Goal: Information Seeking & Learning: Learn about a topic

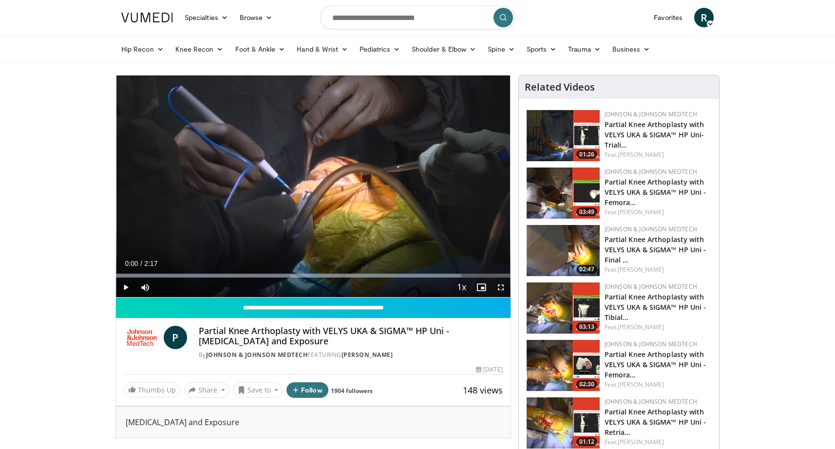
click at [126, 285] on span "Video Player" at bounding box center [125, 287] width 19 height 19
click at [501, 288] on span "Video Player" at bounding box center [500, 287] width 19 height 19
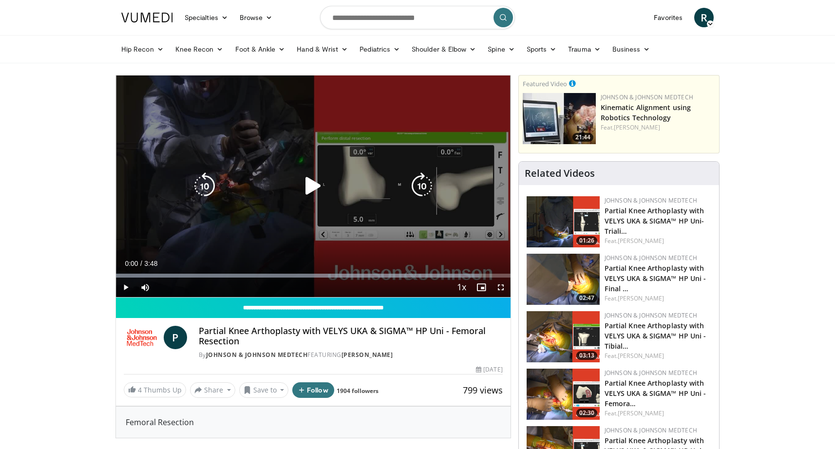
click at [314, 187] on icon "Video Player" at bounding box center [313, 186] width 27 height 27
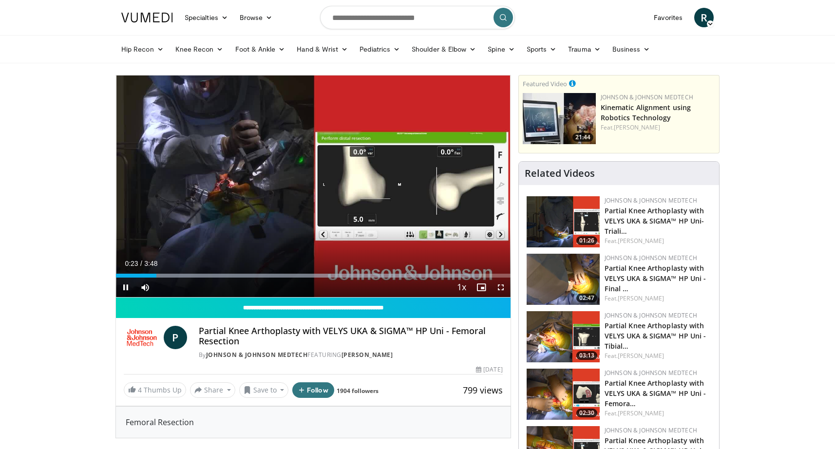
click at [502, 286] on span "Video Player" at bounding box center [500, 287] width 19 height 19
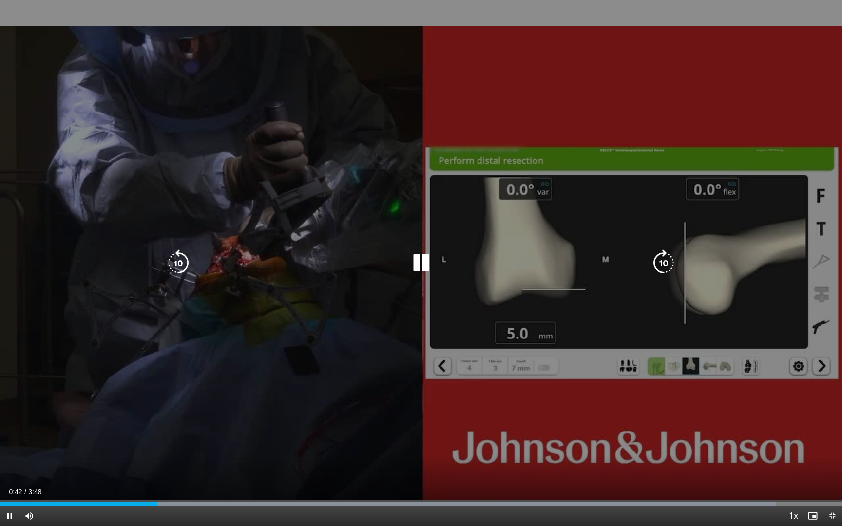
click at [390, 316] on div "10 seconds Tap to unmute" at bounding box center [421, 263] width 842 height 526
click at [417, 268] on icon "Video Player" at bounding box center [421, 263] width 27 height 27
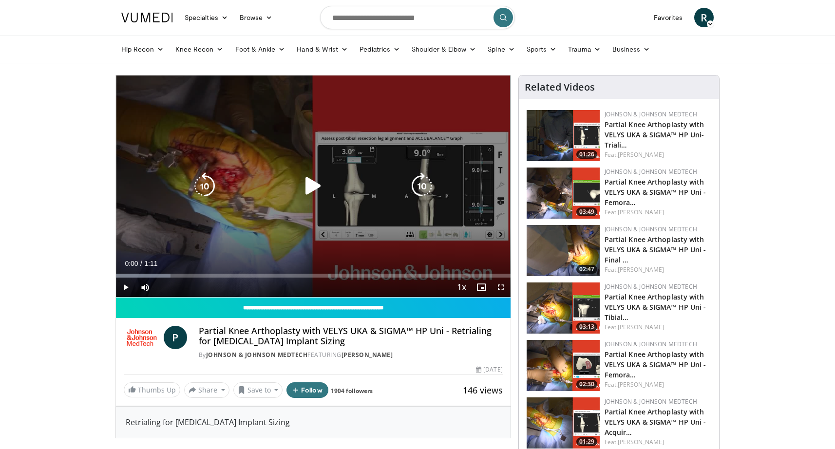
click at [315, 184] on icon "Video Player" at bounding box center [313, 186] width 27 height 27
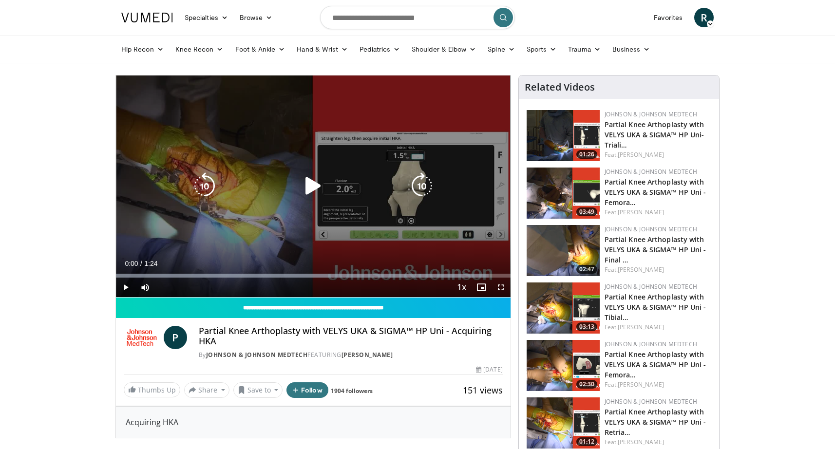
click at [311, 185] on icon "Video Player" at bounding box center [313, 186] width 27 height 27
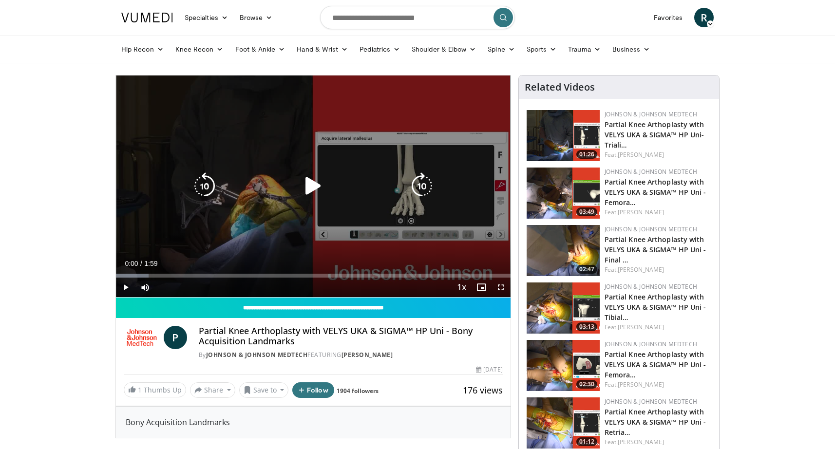
click at [309, 185] on icon "Video Player" at bounding box center [313, 186] width 27 height 27
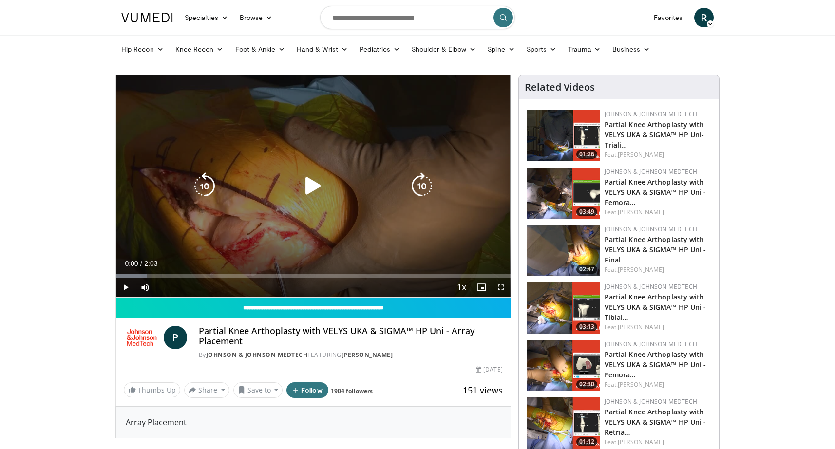
click at [306, 185] on icon "Video Player" at bounding box center [313, 186] width 27 height 27
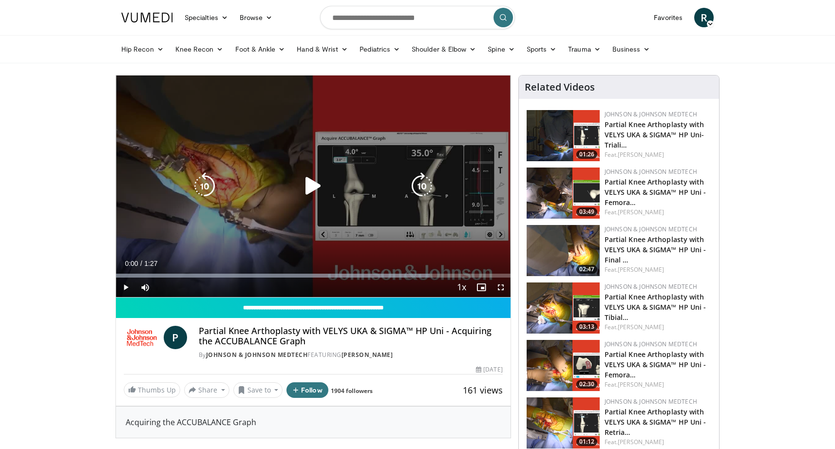
click at [317, 184] on icon "Video Player" at bounding box center [313, 186] width 27 height 27
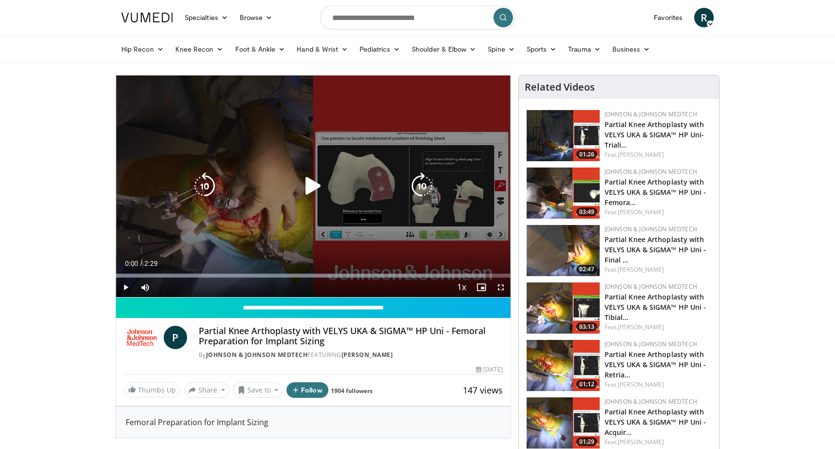
click at [311, 182] on icon "Video Player" at bounding box center [313, 186] width 27 height 27
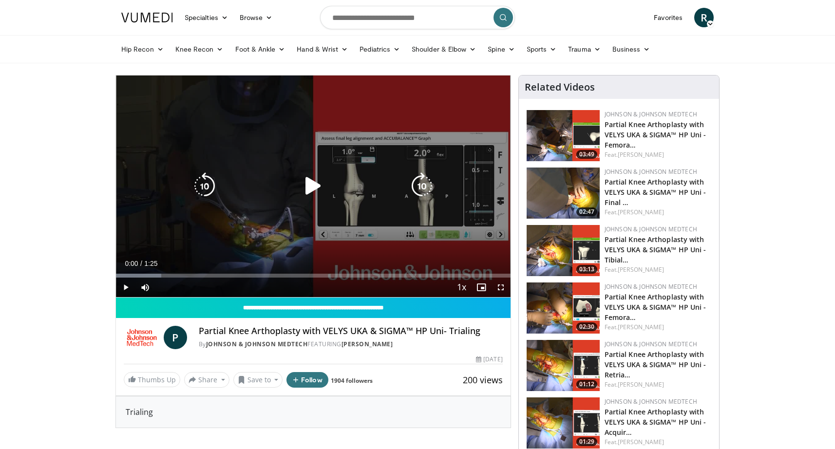
click at [309, 184] on icon "Video Player" at bounding box center [313, 186] width 27 height 27
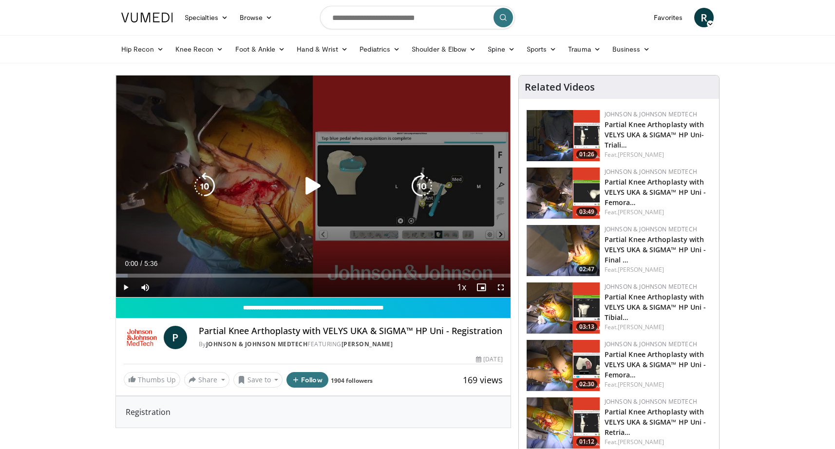
click at [313, 183] on icon "Video Player" at bounding box center [313, 186] width 27 height 27
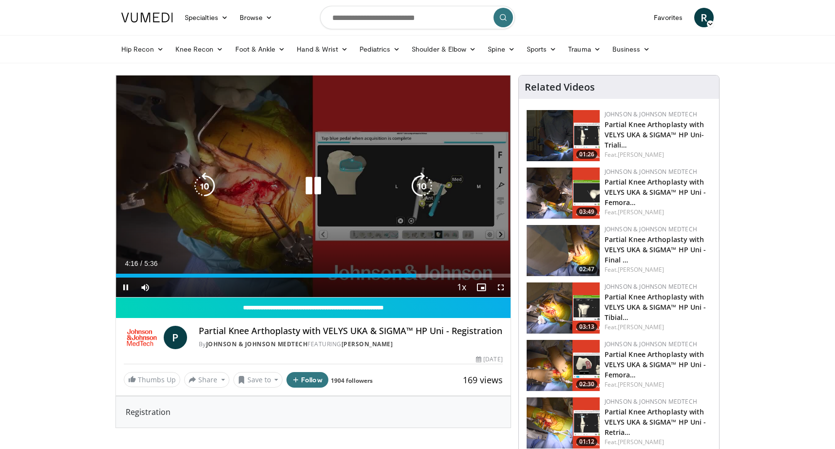
click at [310, 189] on icon "Video Player" at bounding box center [313, 186] width 27 height 27
click at [313, 183] on icon "Video Player" at bounding box center [313, 186] width 27 height 27
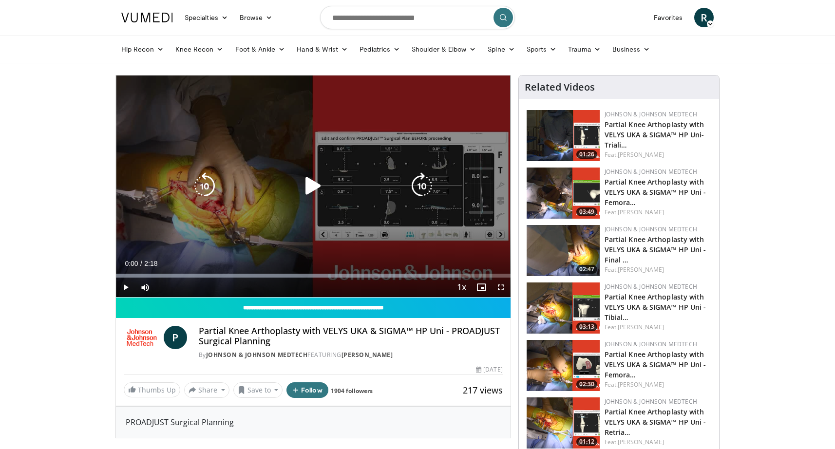
click at [311, 186] on icon "Video Player" at bounding box center [313, 186] width 27 height 27
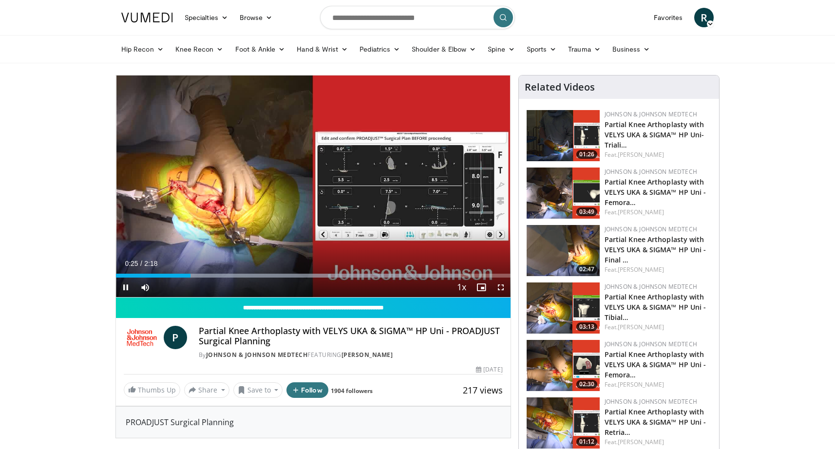
click at [500, 286] on span "Video Player" at bounding box center [500, 287] width 19 height 19
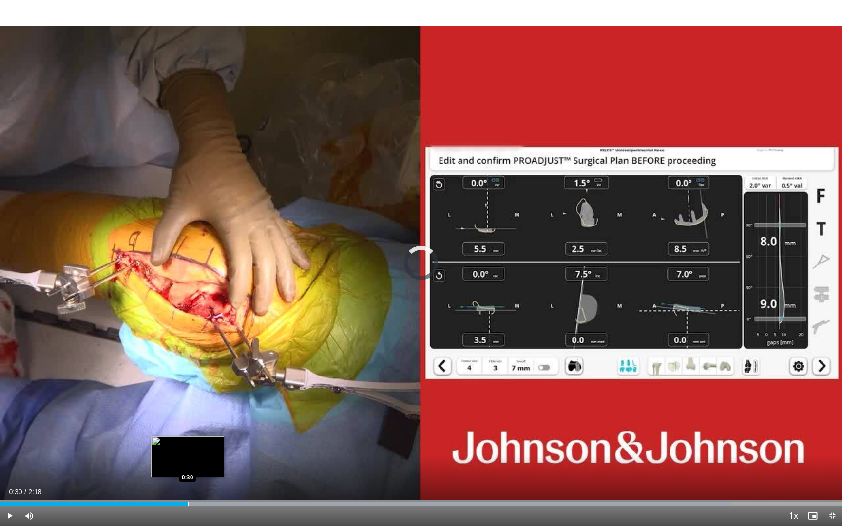
click at [188, 449] on div "Progress Bar" at bounding box center [188, 505] width 1 height 4
click at [218, 449] on div "0:35" at bounding box center [109, 505] width 218 height 4
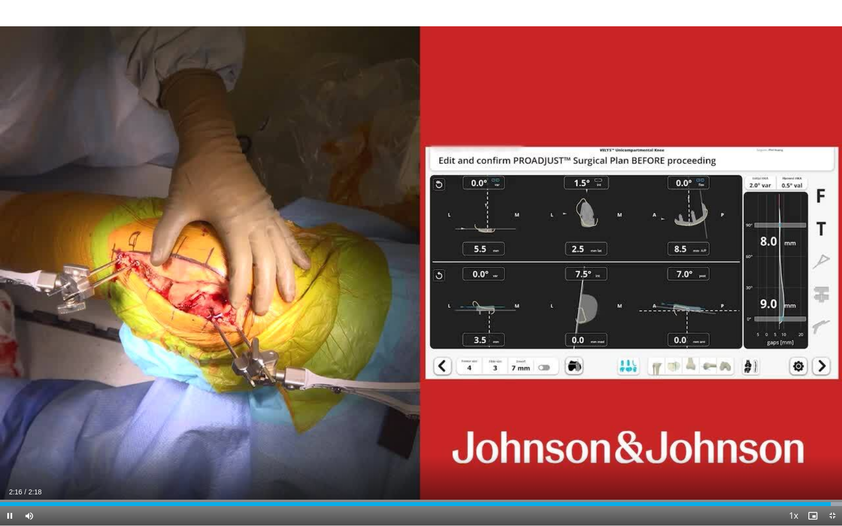
click at [833, 449] on span "Video Player" at bounding box center [832, 515] width 19 height 19
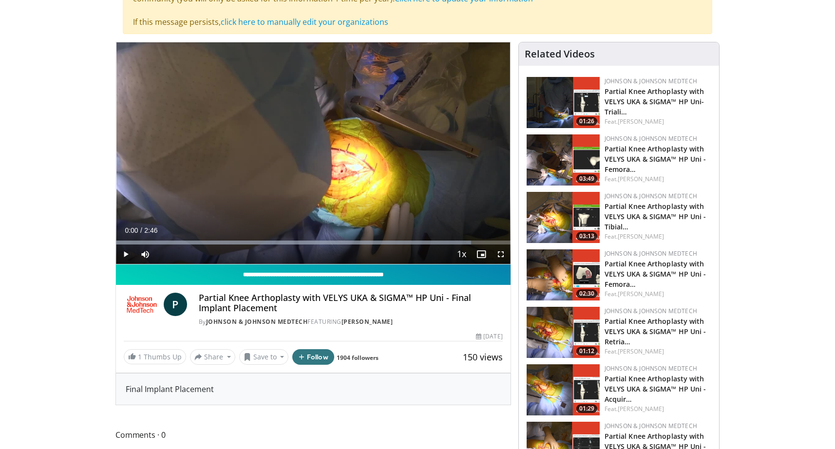
scroll to position [100, 0]
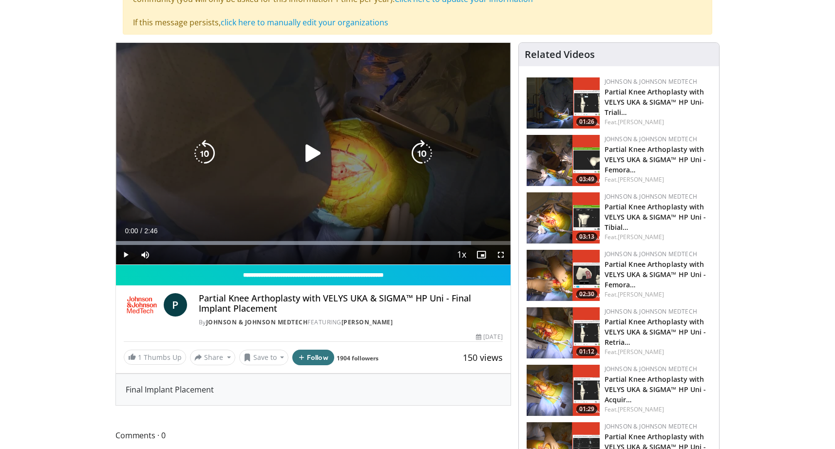
click at [312, 153] on icon "Video Player" at bounding box center [313, 153] width 27 height 27
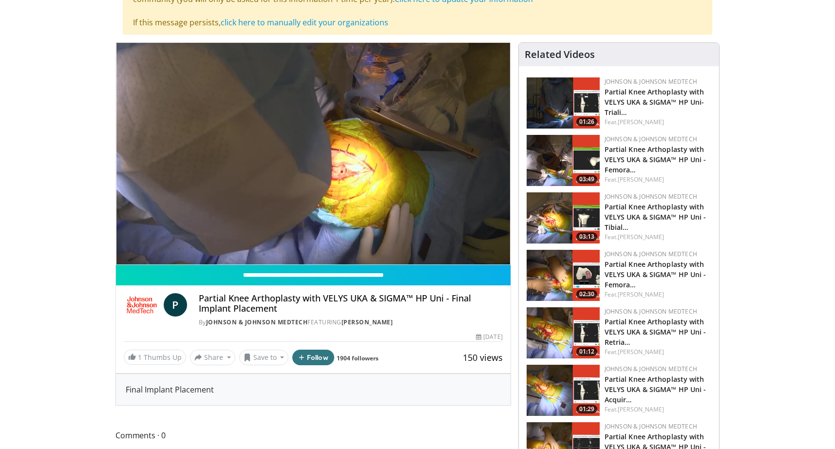
click at [554, 217] on img at bounding box center [563, 218] width 73 height 51
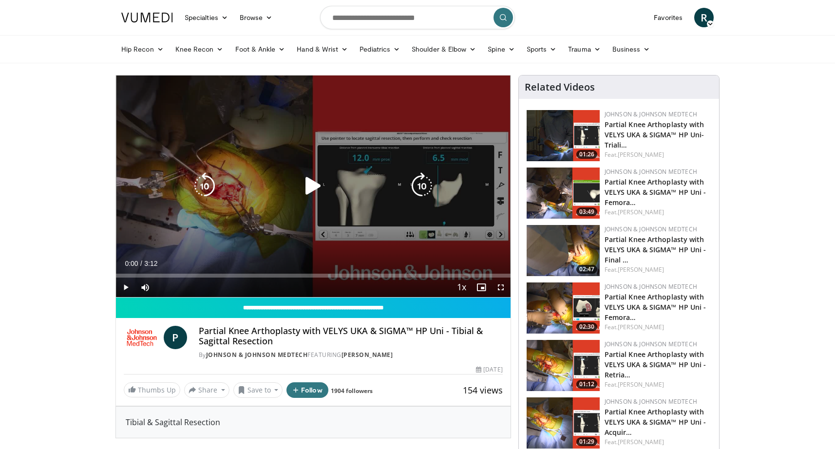
click at [308, 183] on icon "Video Player" at bounding box center [313, 186] width 27 height 27
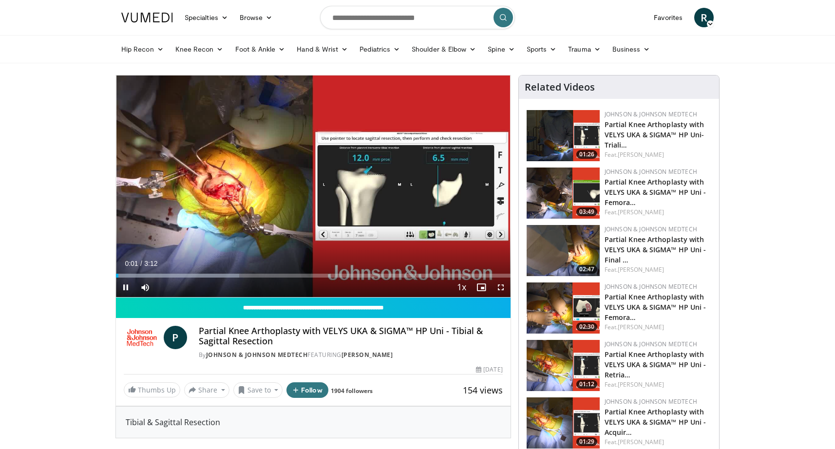
click at [503, 288] on span "Video Player" at bounding box center [500, 287] width 19 height 19
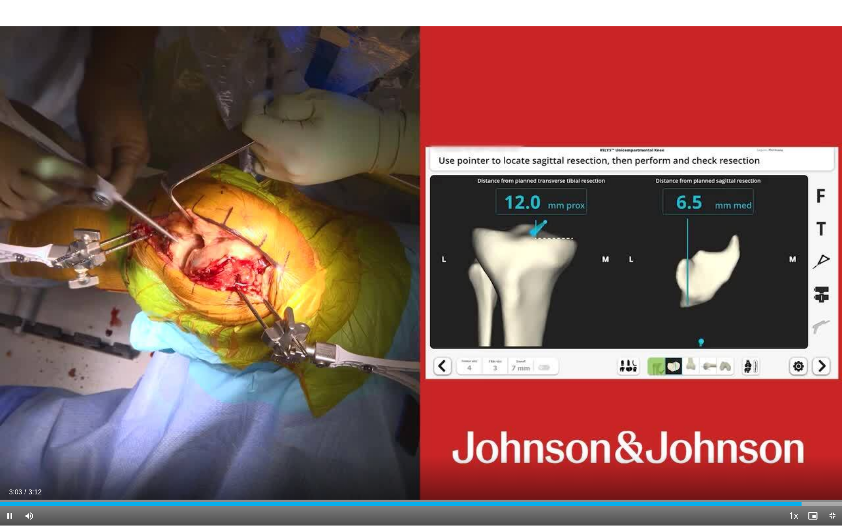
click at [831, 449] on span "Video Player" at bounding box center [832, 515] width 19 height 19
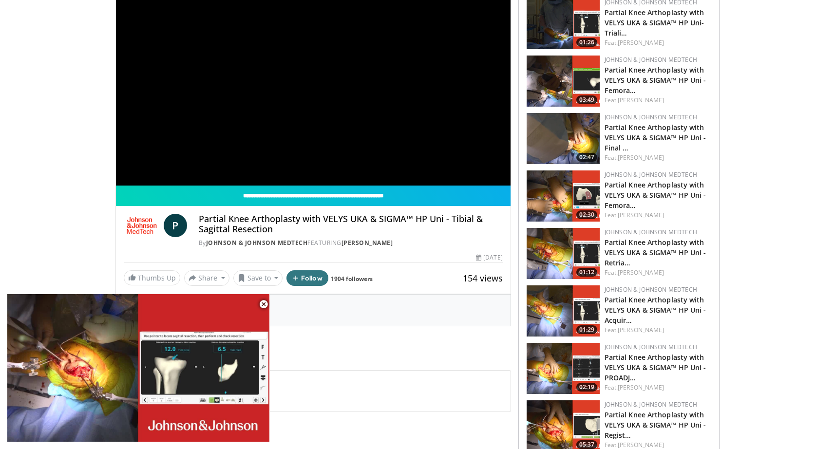
scroll to position [143, 0]
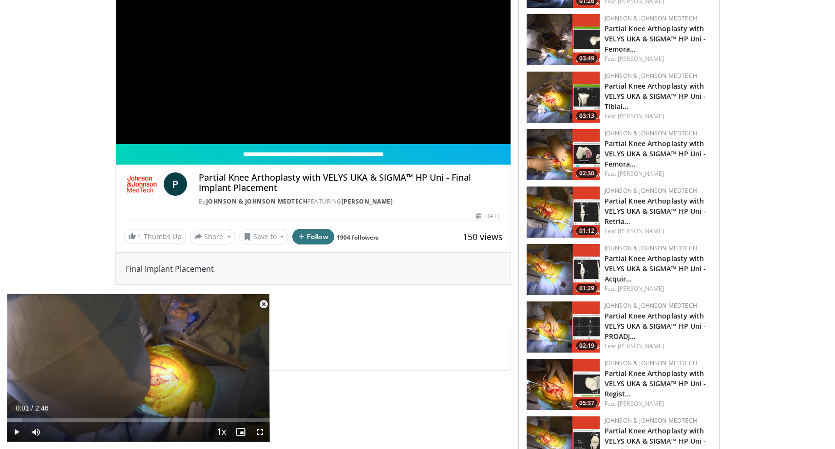
scroll to position [155, 0]
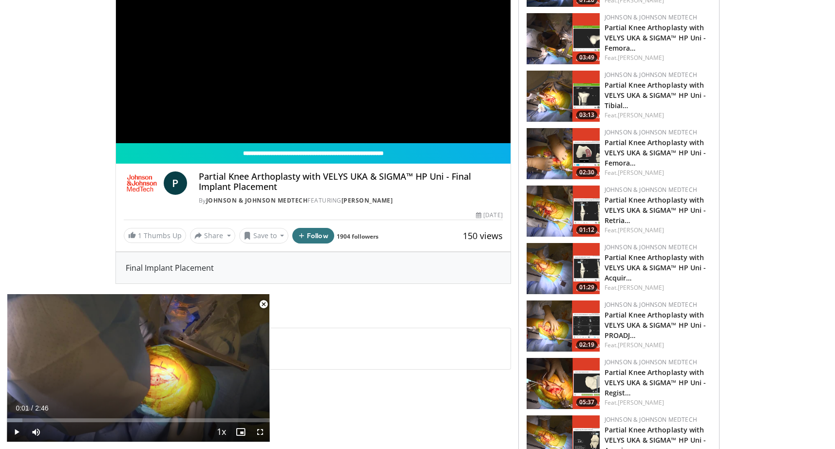
click at [324, 63] on div "**********" at bounding box center [313, 32] width 395 height 222
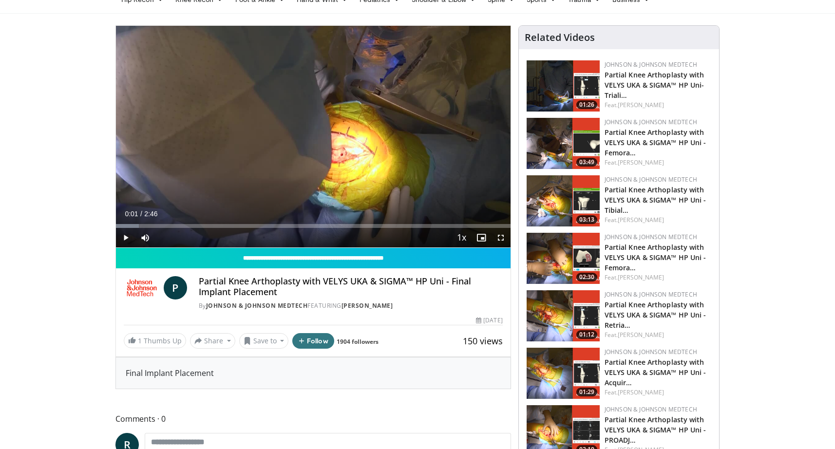
scroll to position [47, 0]
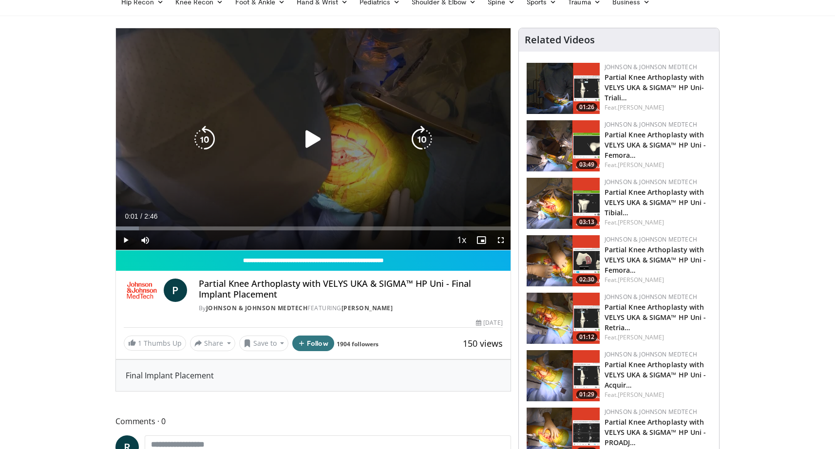
click at [311, 136] on icon "Video Player" at bounding box center [313, 139] width 27 height 27
